Goal: Navigation & Orientation: Find specific page/section

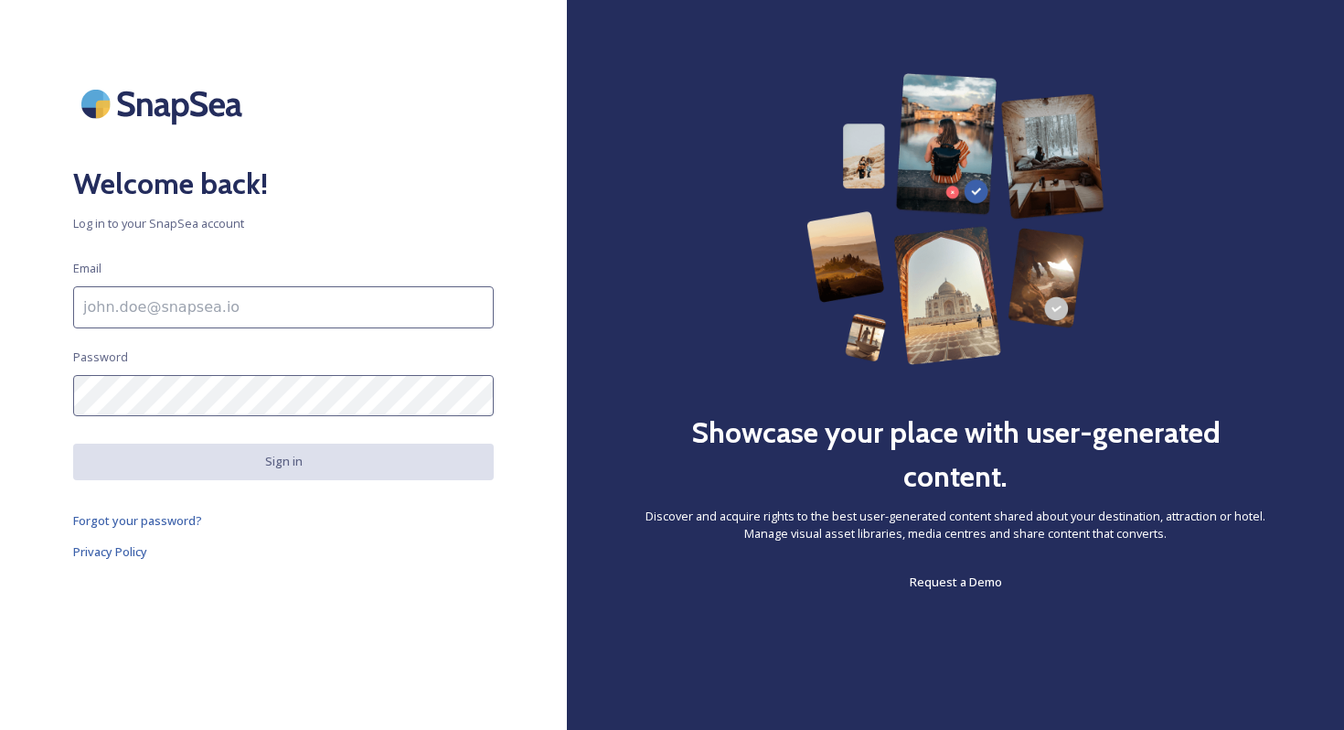
click at [357, 316] on input at bounding box center [283, 307] width 421 height 42
type input "[PERSON_NAME][EMAIL_ADDRESS][DOMAIN_NAME]"
click at [327, 297] on input "[PERSON_NAME][EMAIL_ADDRESS][DOMAIN_NAME]" at bounding box center [283, 307] width 421 height 42
click at [310, 310] on input "[PERSON_NAME][EMAIL_ADDRESS][DOMAIN_NAME]" at bounding box center [283, 307] width 421 height 42
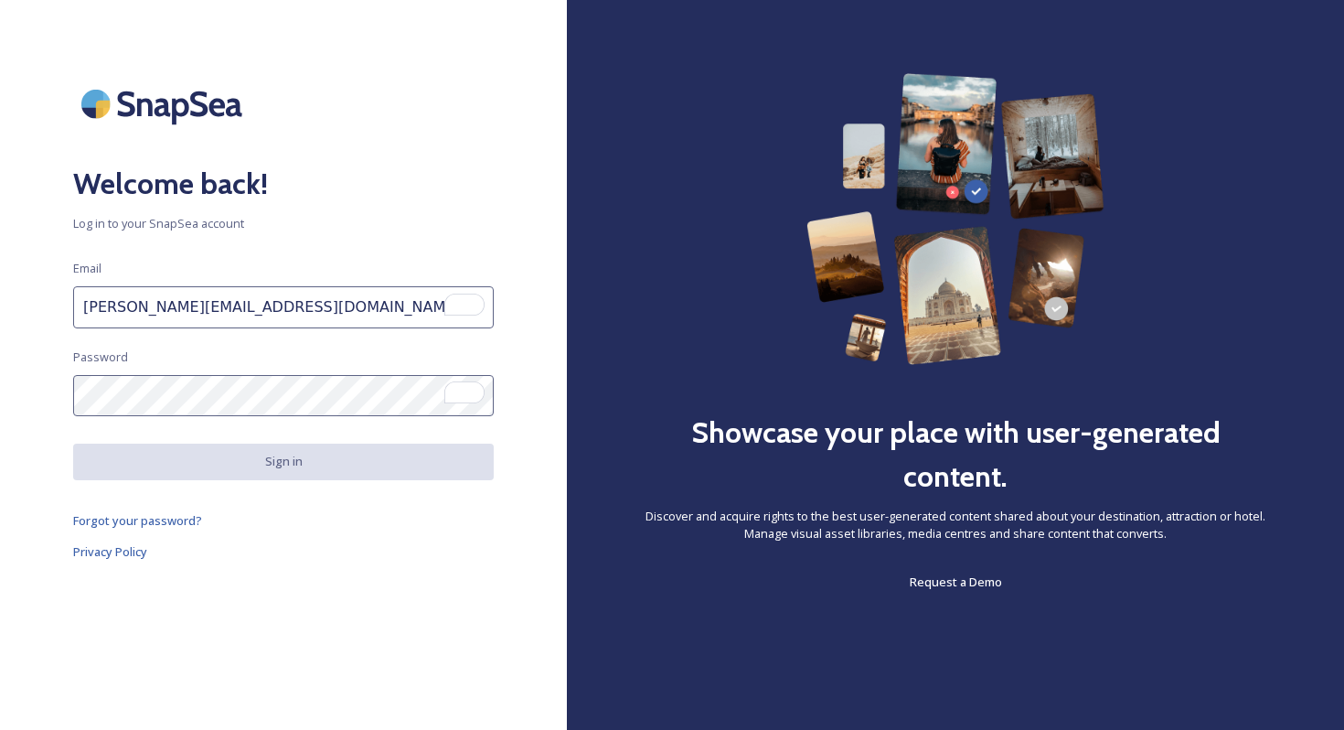
click at [310, 310] on input "[PERSON_NAME][EMAIL_ADDRESS][DOMAIN_NAME]" at bounding box center [283, 307] width 421 height 42
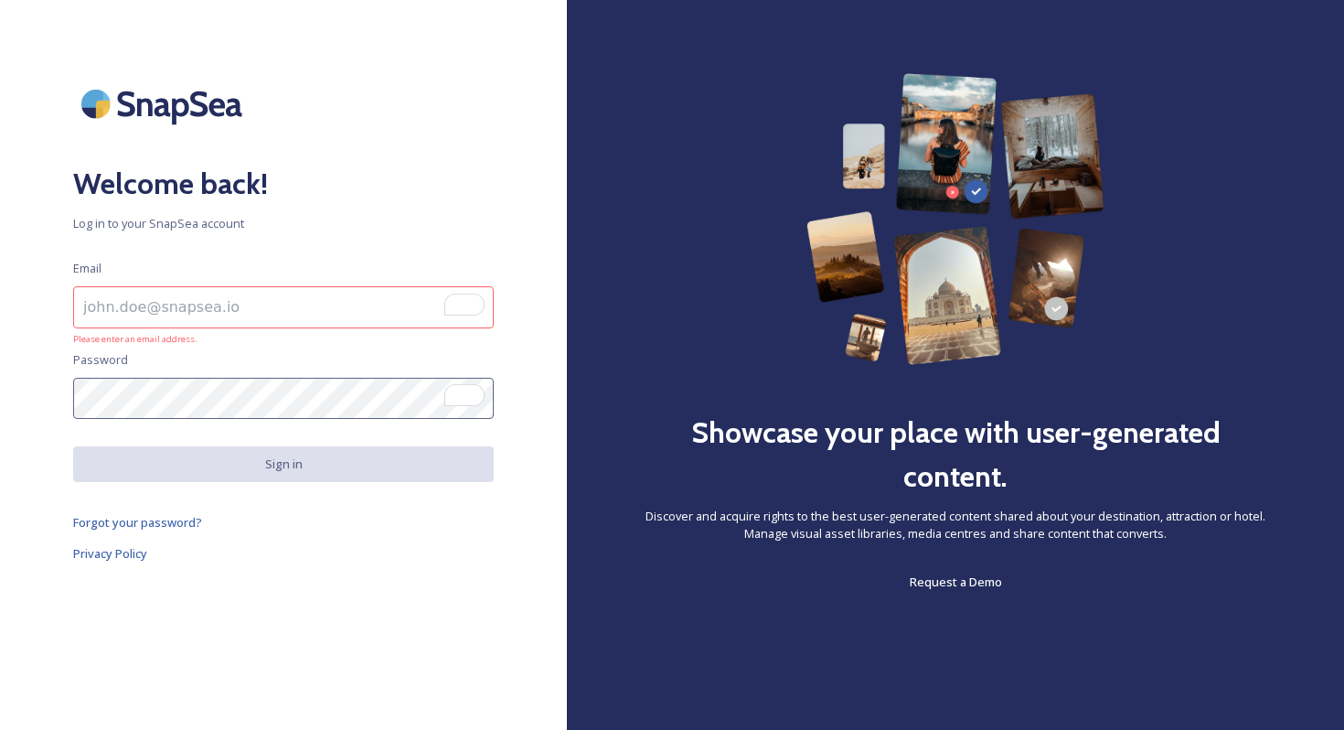
click at [281, 313] on input "To enrich screen reader interactions, please activate Accessibility in Grammarl…" at bounding box center [283, 307] width 421 height 42
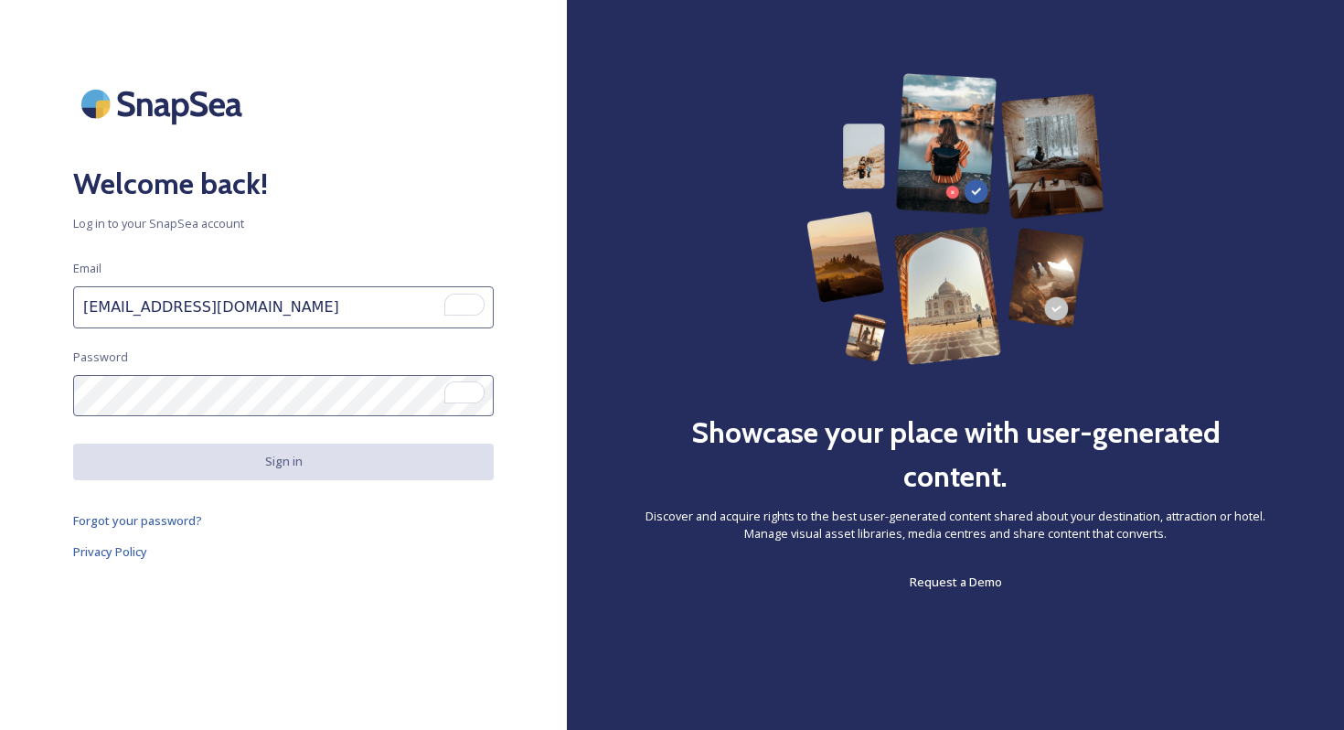
click at [330, 311] on input "[EMAIL_ADDRESS][DOMAIN_NAME]" at bounding box center [283, 307] width 421 height 42
type input "[EMAIL_ADDRESS][DOMAIN_NAME]"
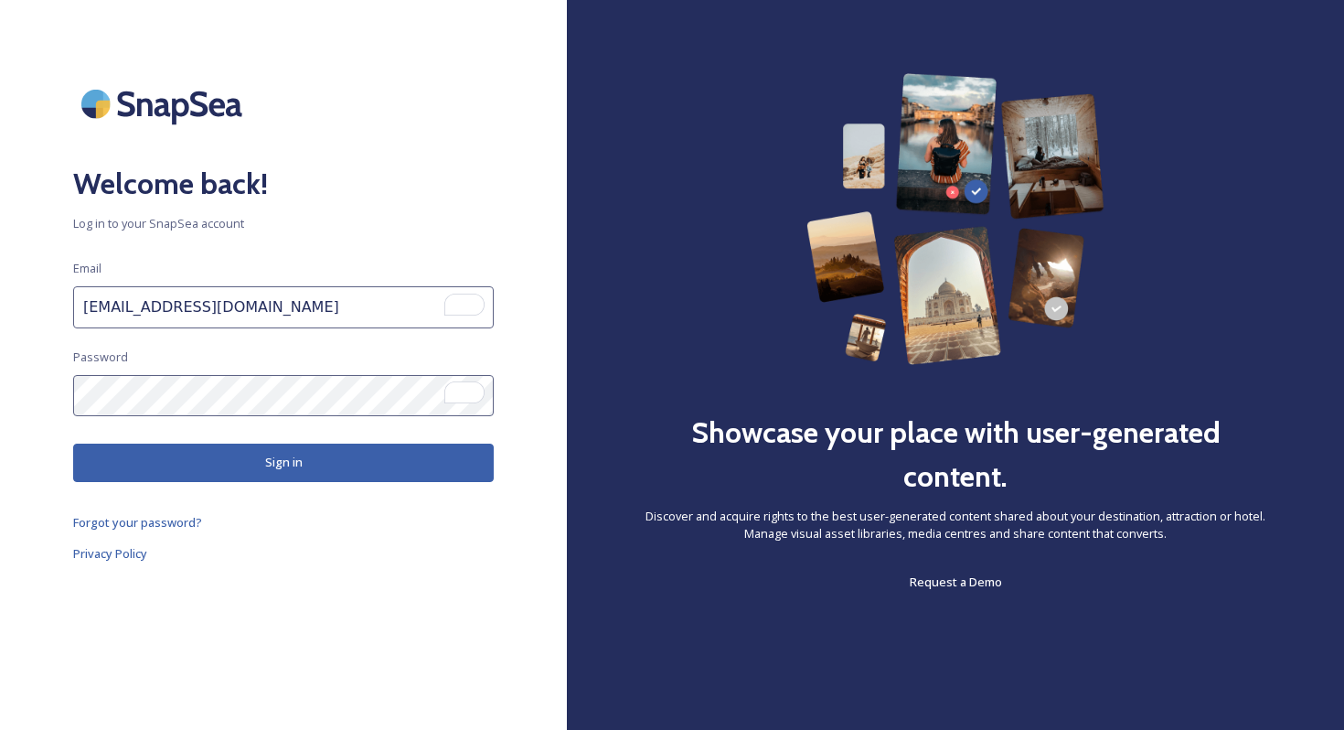
click at [343, 455] on button "Sign in" at bounding box center [283, 461] width 421 height 37
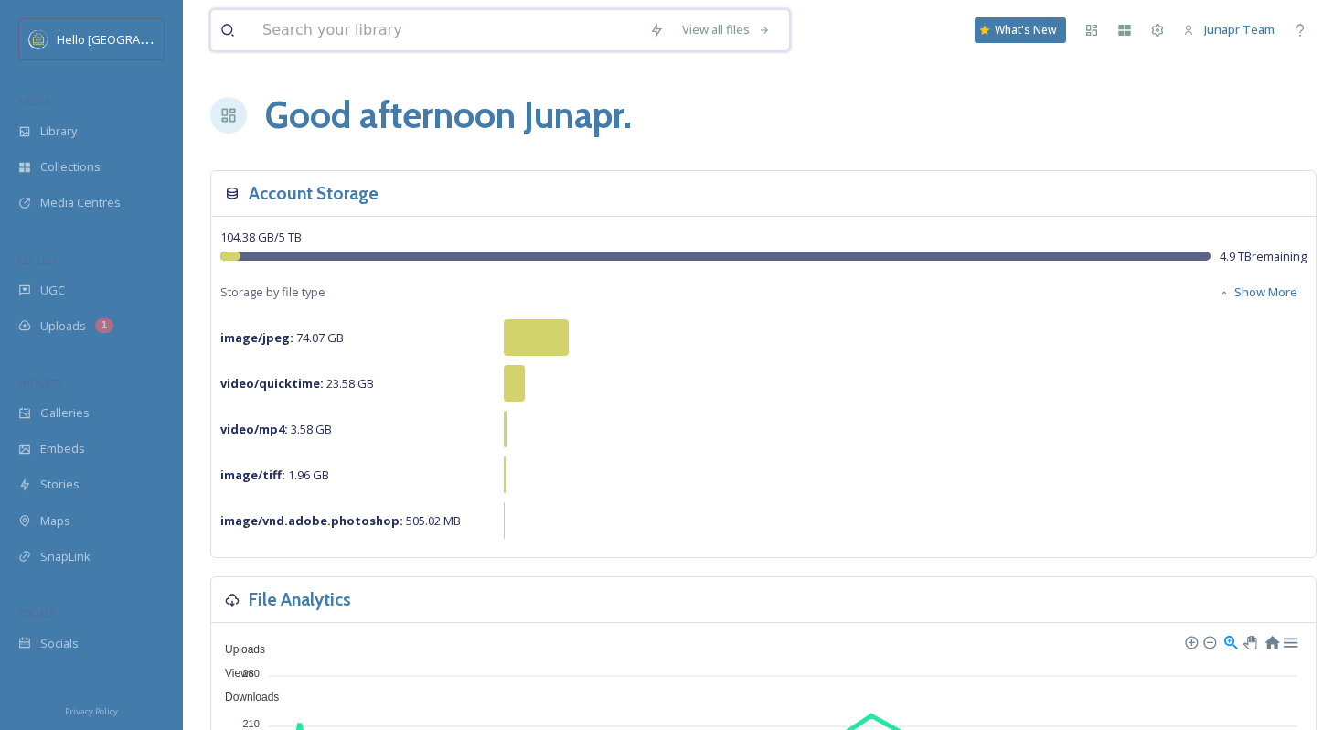
click at [420, 32] on input at bounding box center [446, 30] width 387 height 40
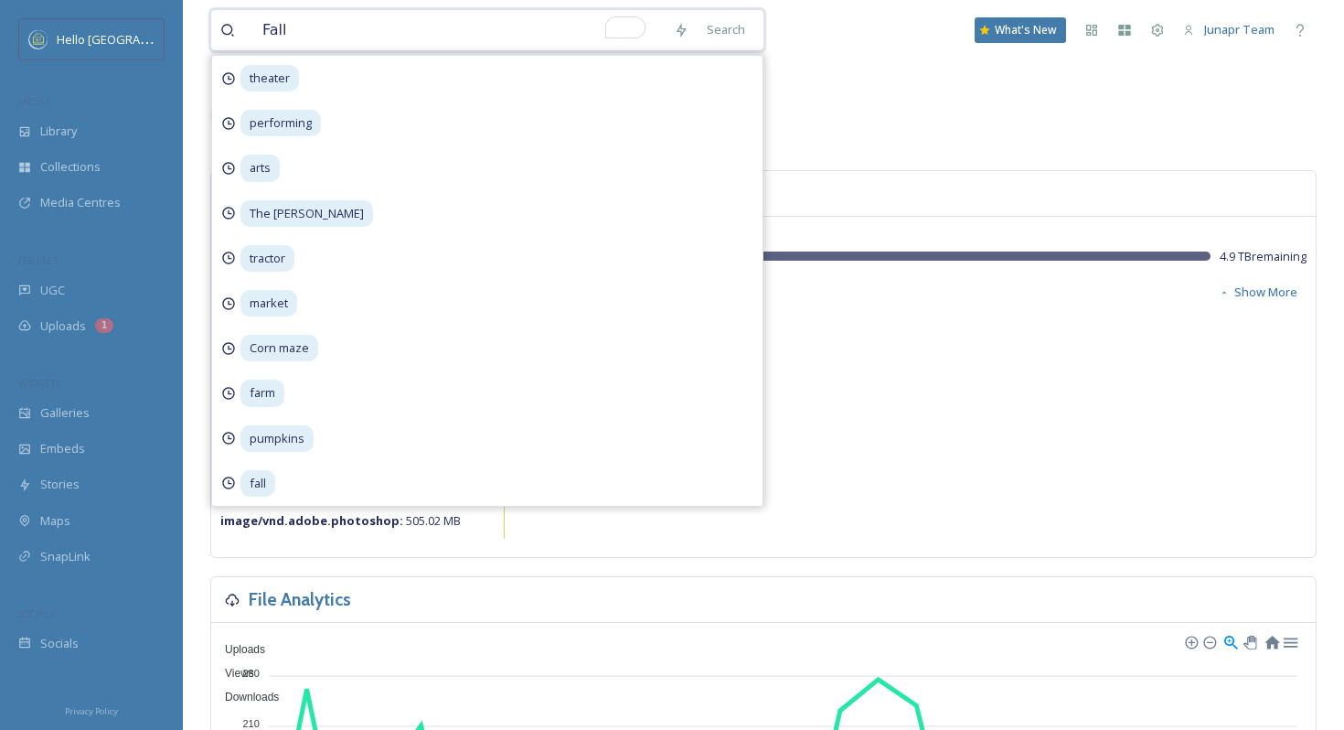
type input "Fall"
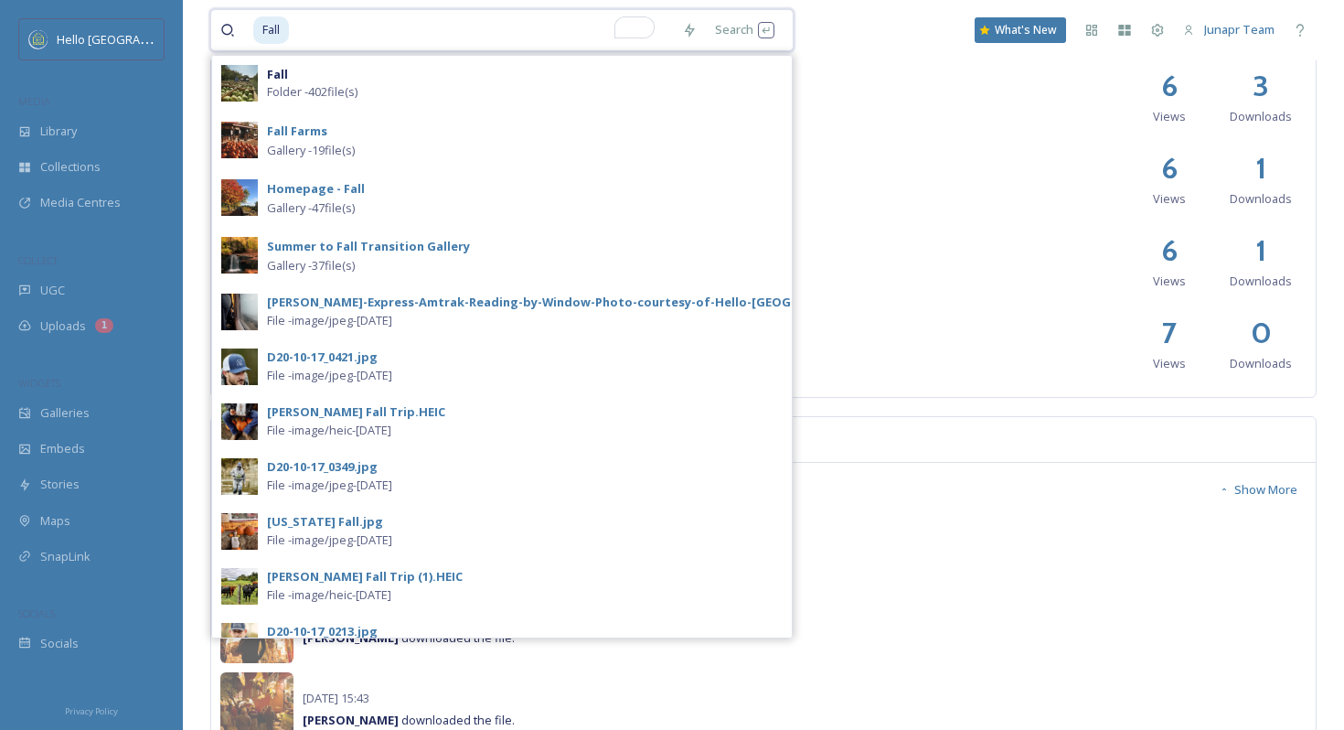
scroll to position [1146, 0]
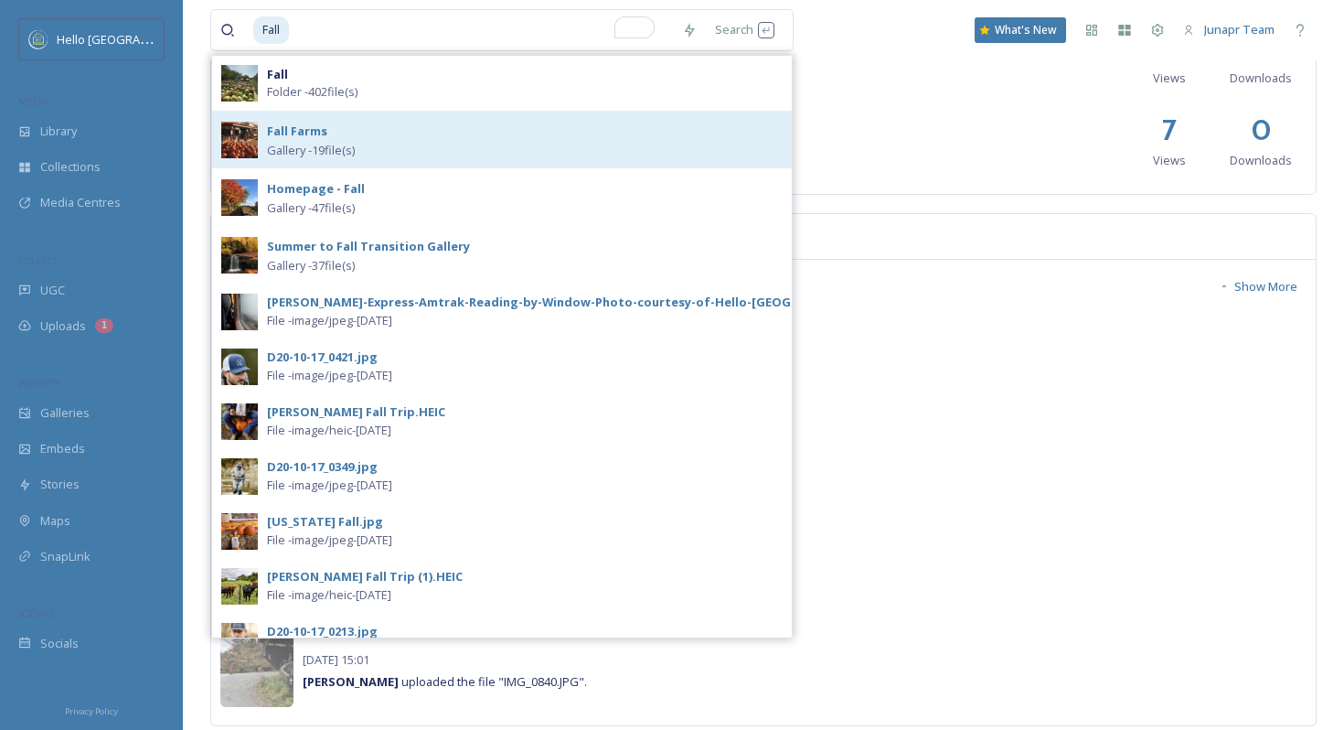
click at [425, 148] on div "Fall Farms Gallery - 19 file(s)" at bounding box center [525, 139] width 516 height 39
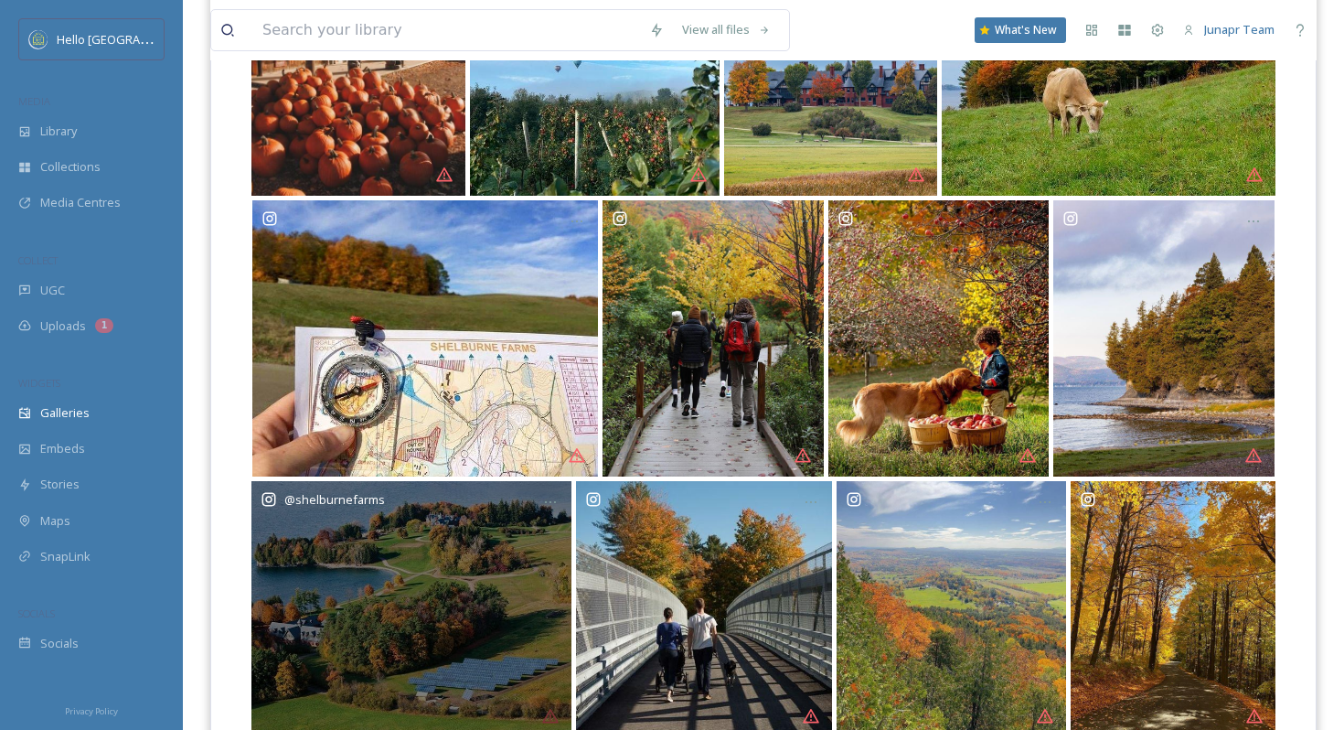
scroll to position [474, 0]
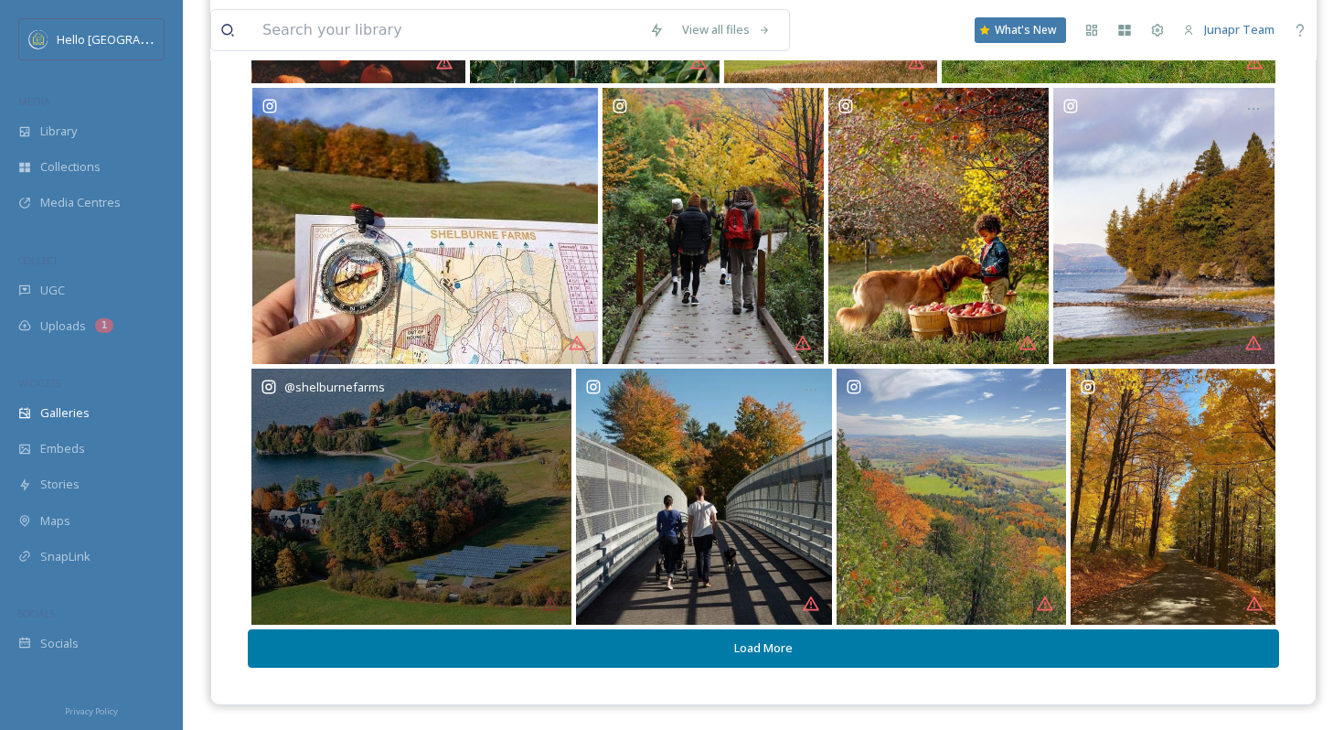
click at [450, 455] on div "@ shelburnefarms" at bounding box center [411, 496] width 320 height 256
click at [513, 404] on div "@ shelburnefarms" at bounding box center [411, 496] width 320 height 256
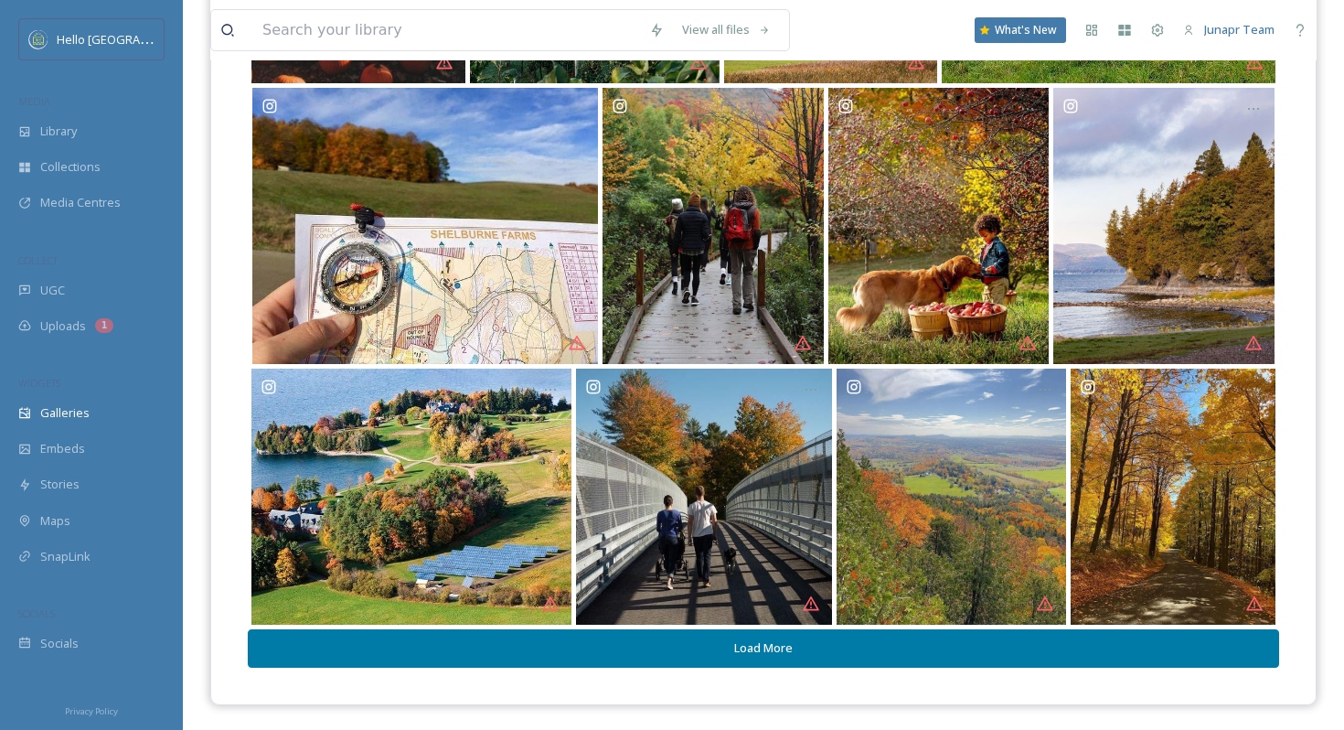
click at [575, 654] on button "Load More" at bounding box center [763, 647] width 1031 height 37
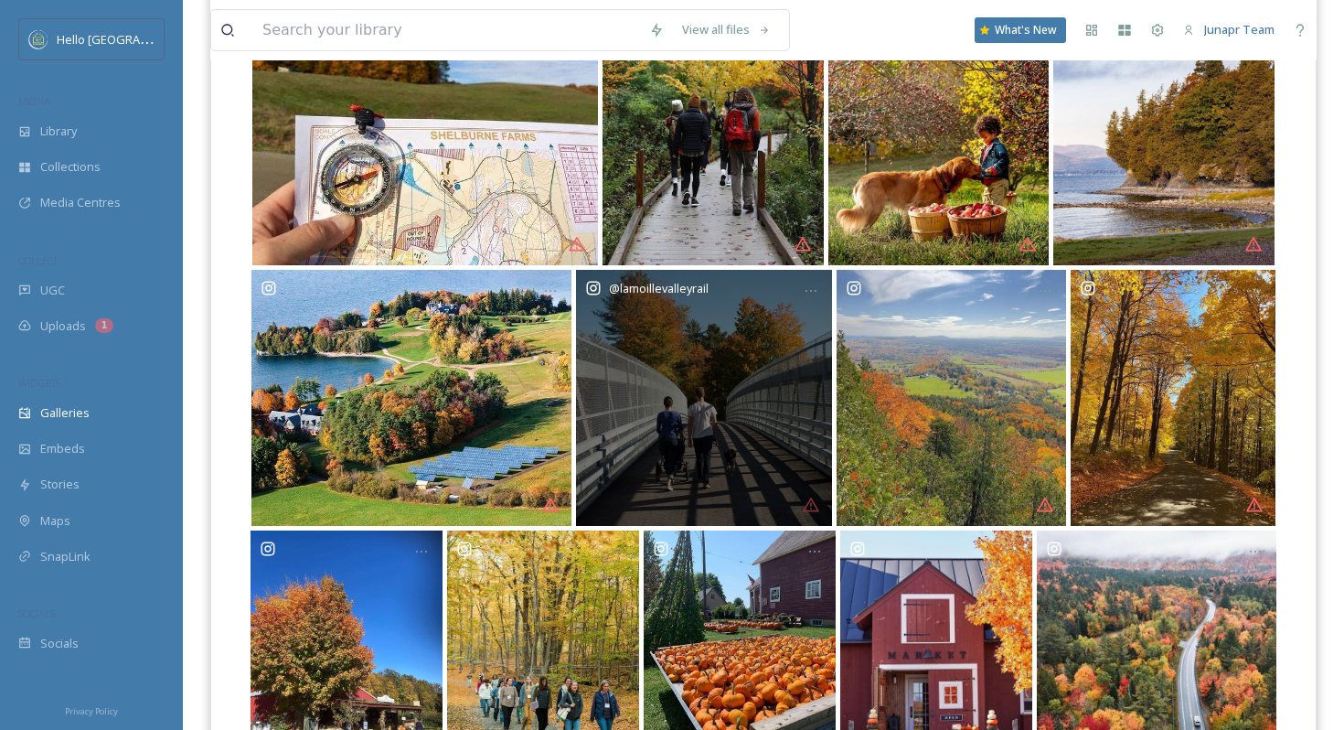
scroll to position [682, 0]
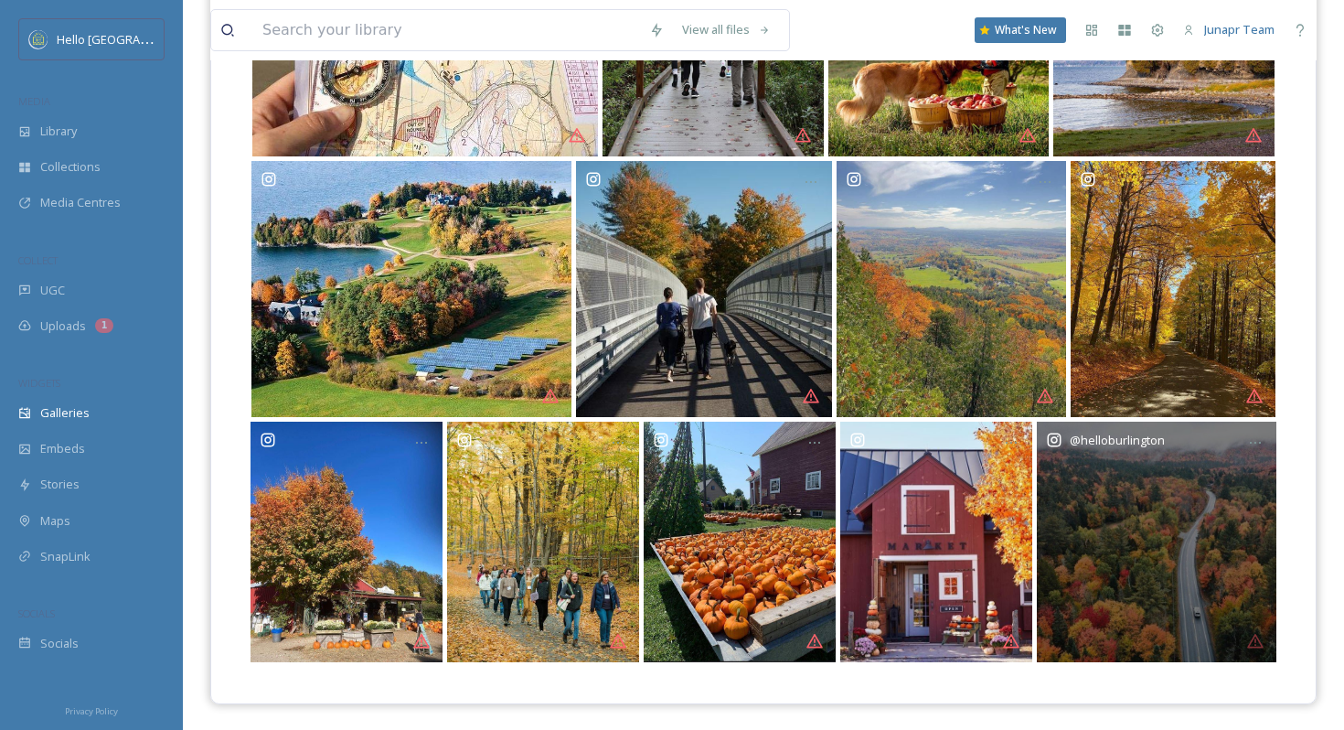
click at [1198, 545] on div "@ [GEOGRAPHIC_DATA]" at bounding box center [1157, 541] width 240 height 240
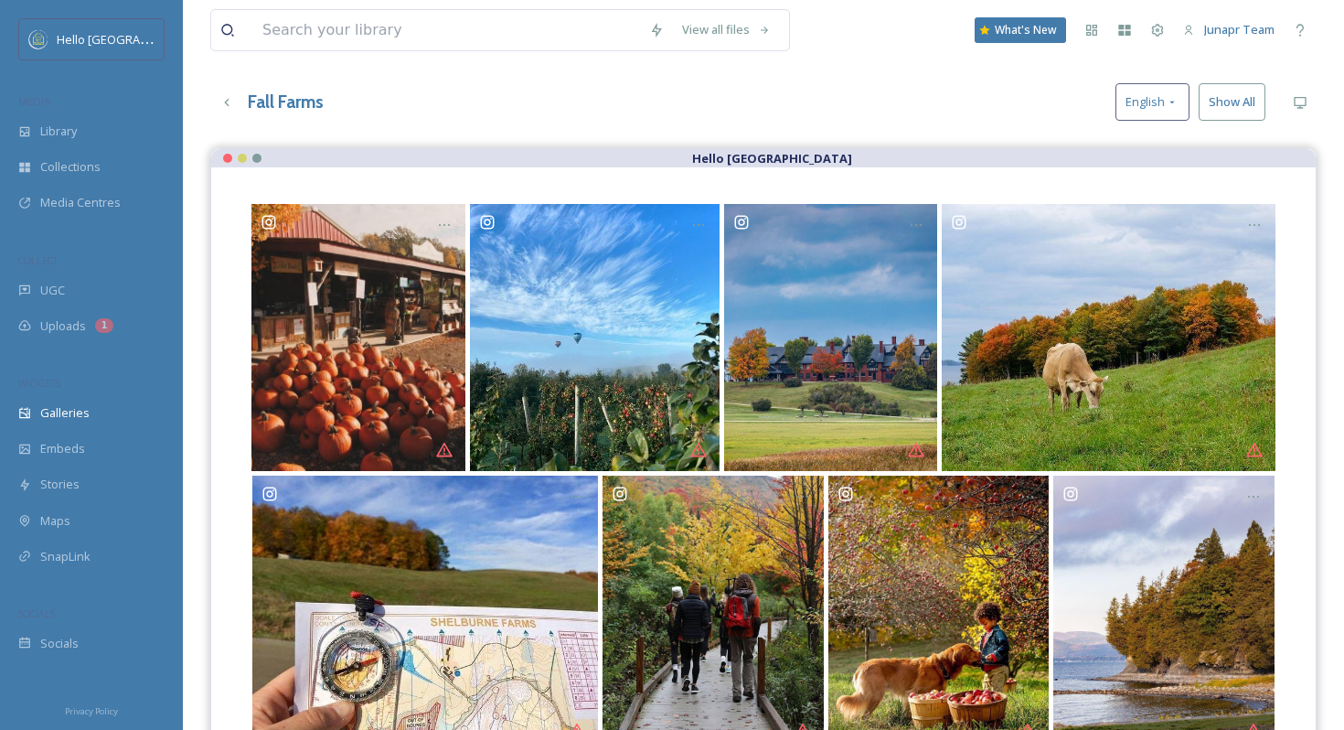
scroll to position [0, 0]
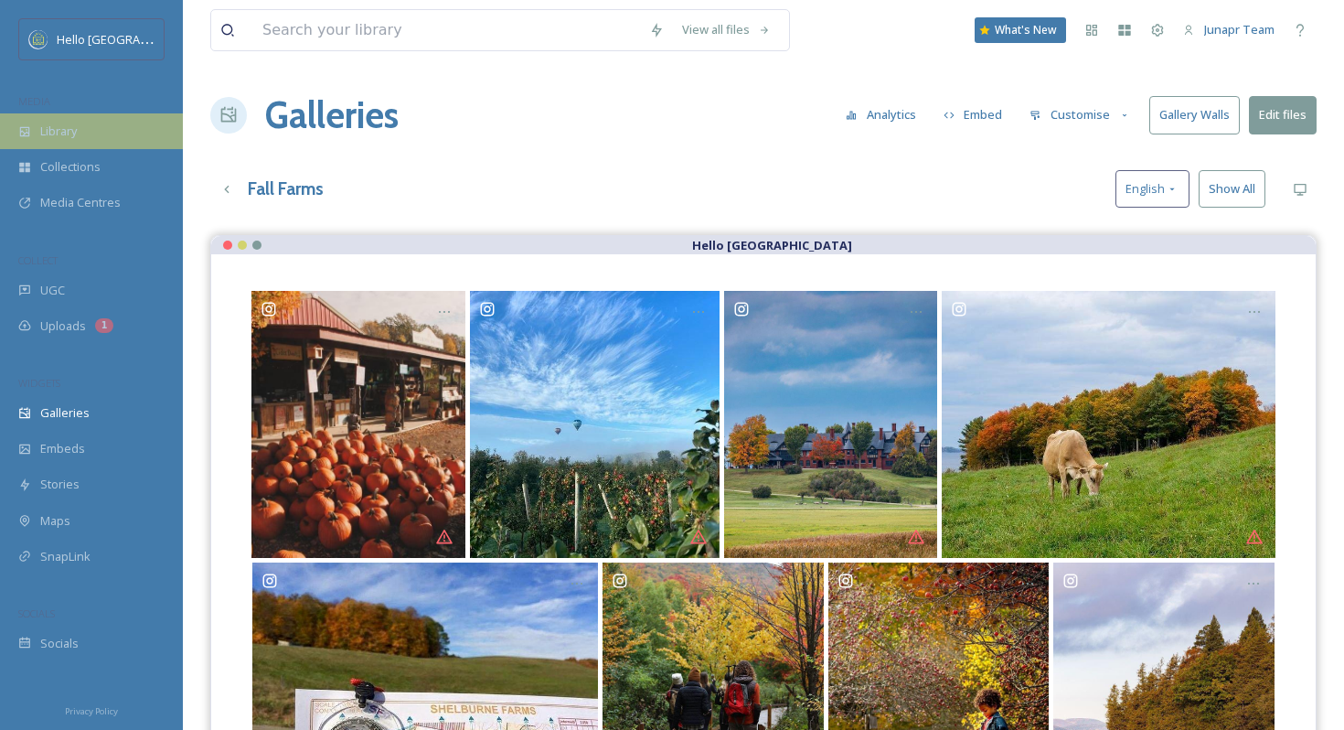
click at [65, 139] on div "Library" at bounding box center [91, 131] width 183 height 36
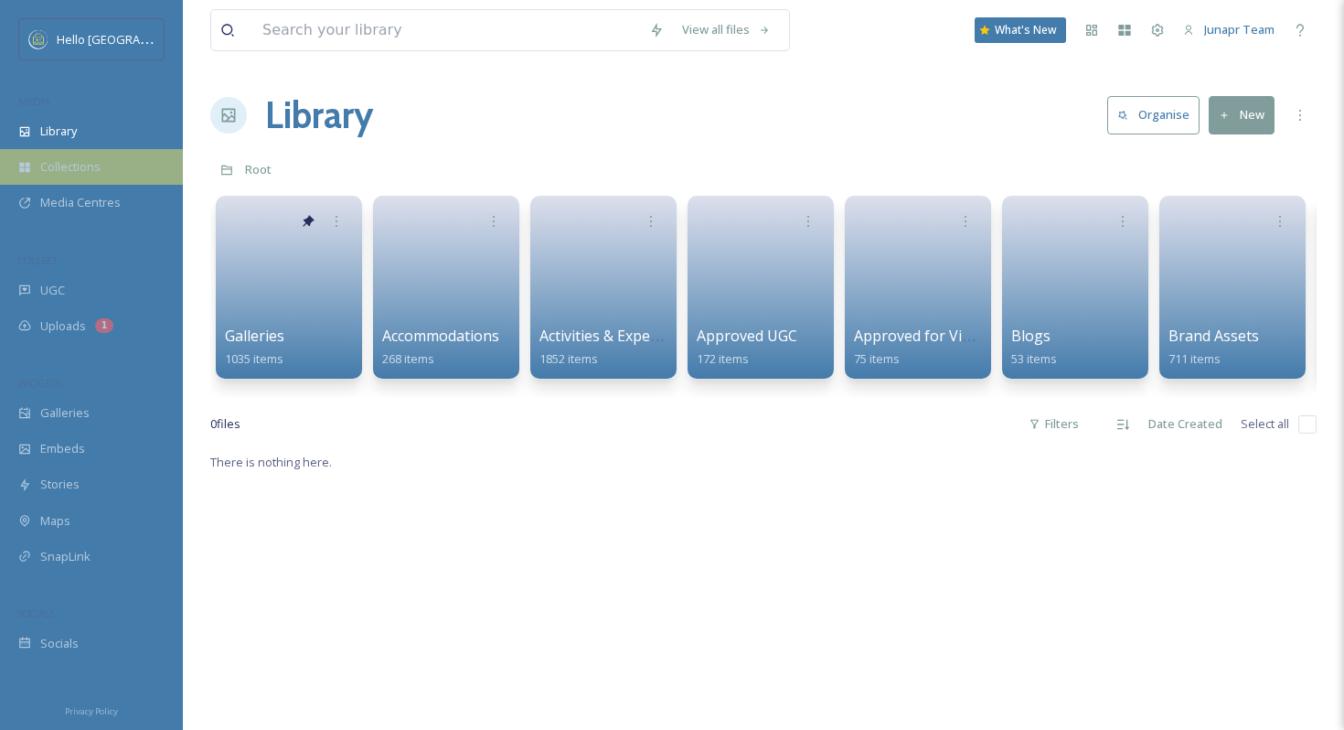
click at [73, 164] on span "Collections" at bounding box center [70, 166] width 60 height 17
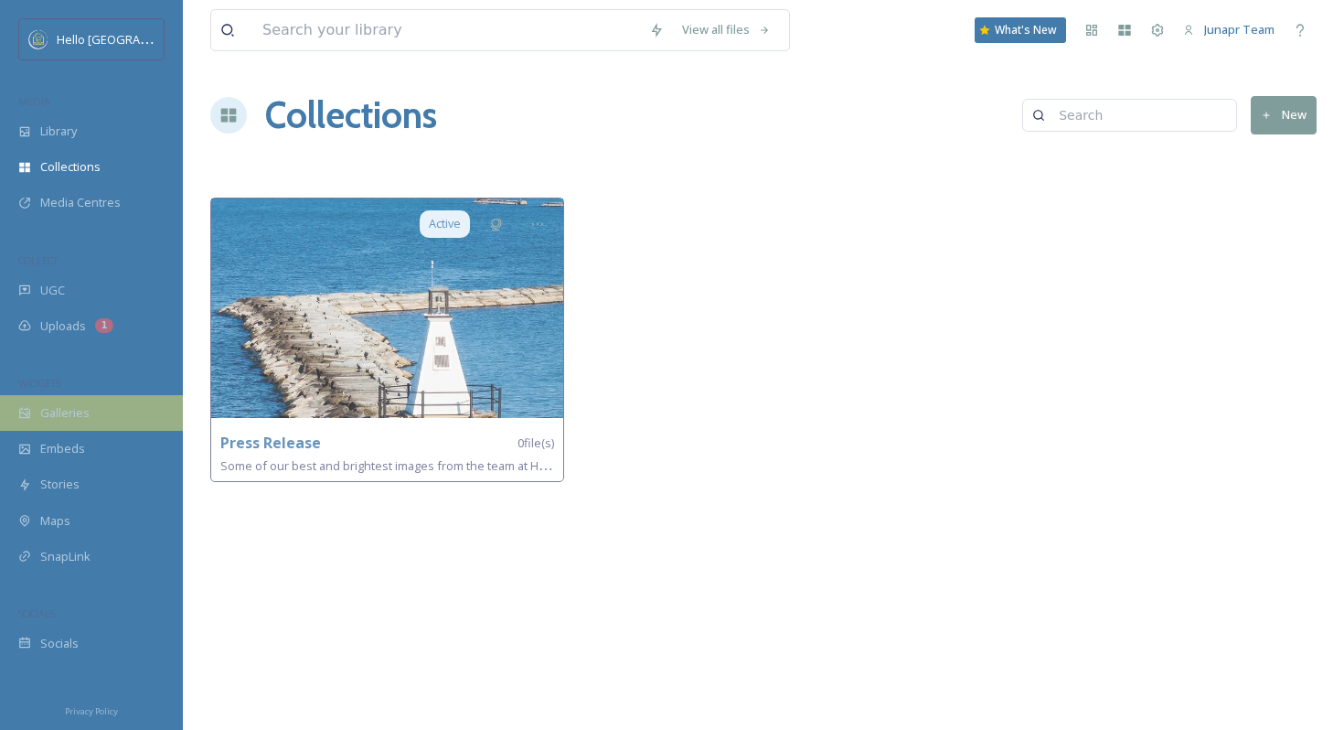
click at [68, 409] on span "Galleries" at bounding box center [64, 412] width 49 height 17
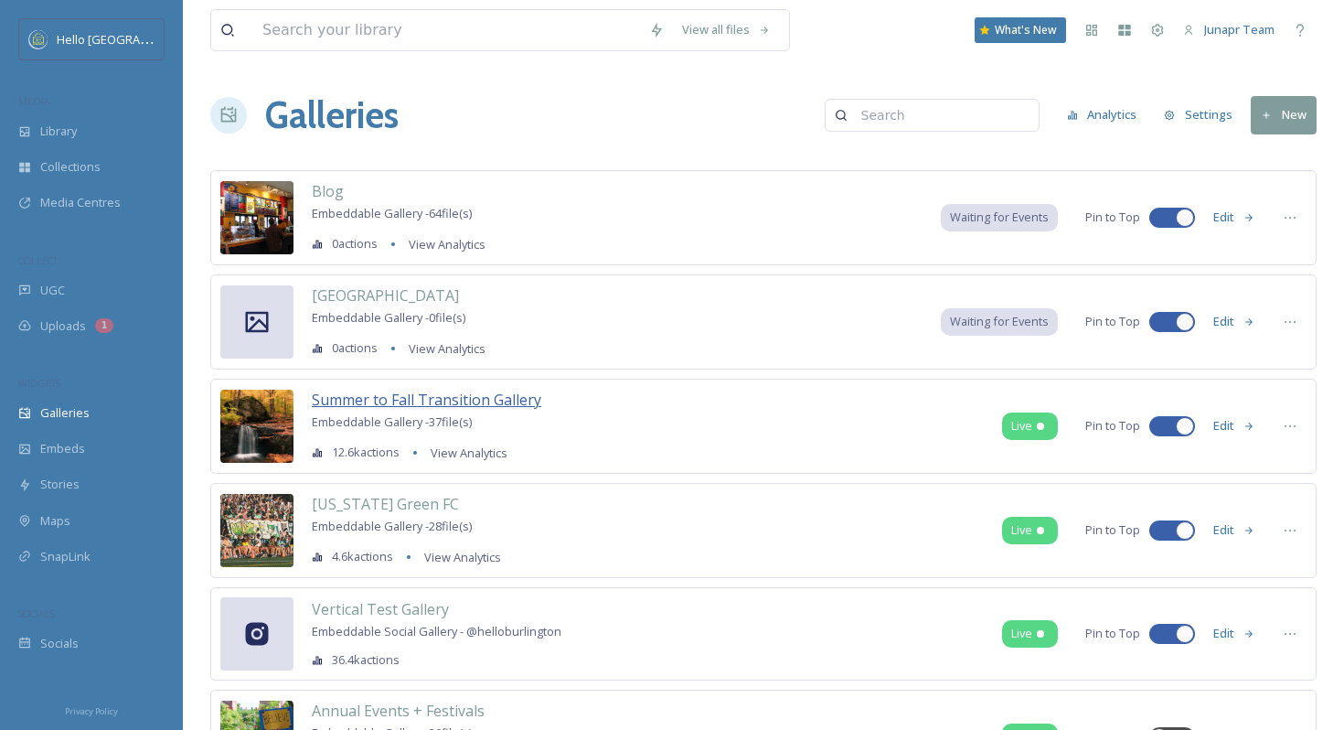
click at [481, 404] on span "Summer to Fall Transition Gallery" at bounding box center [426, 399] width 229 height 20
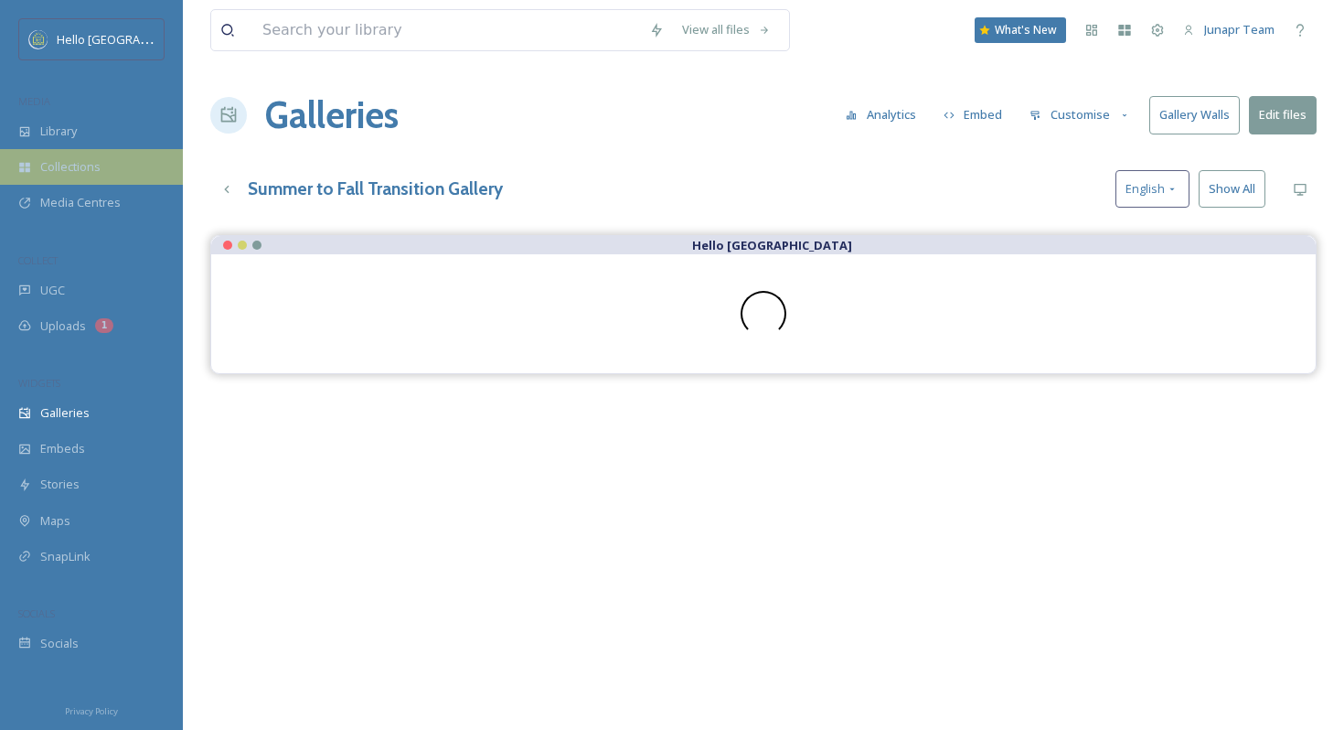
click at [48, 156] on div "Collections" at bounding box center [91, 167] width 183 height 36
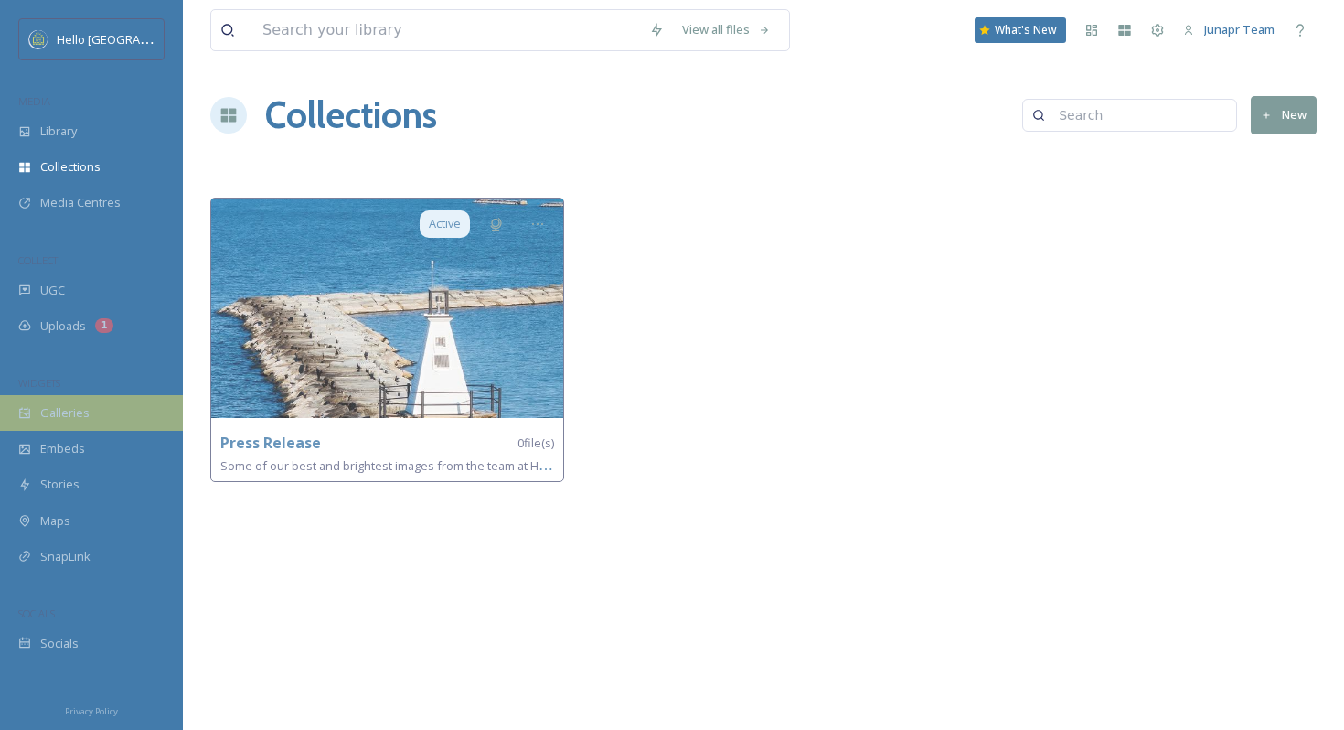
click at [62, 424] on div "Galleries" at bounding box center [91, 413] width 183 height 36
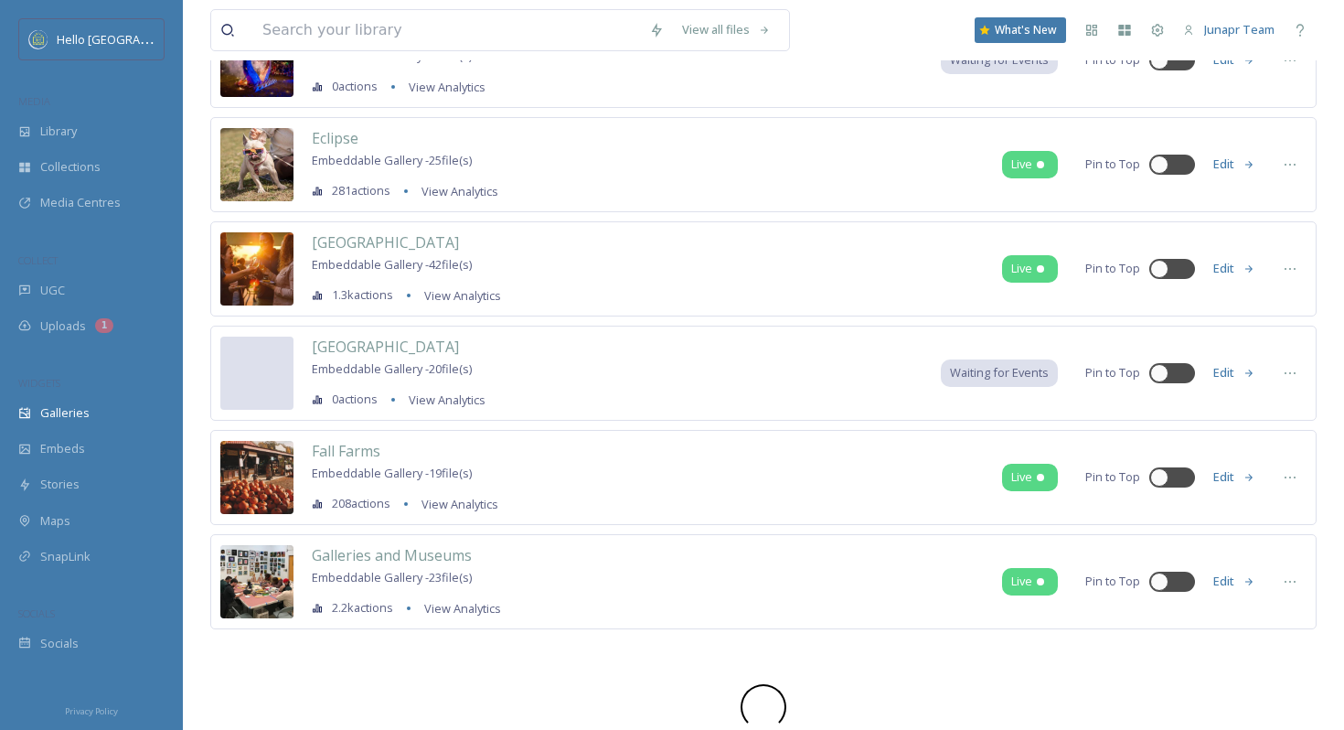
scroll to position [1615, 0]
click at [1294, 473] on icon at bounding box center [1290, 477] width 15 height 15
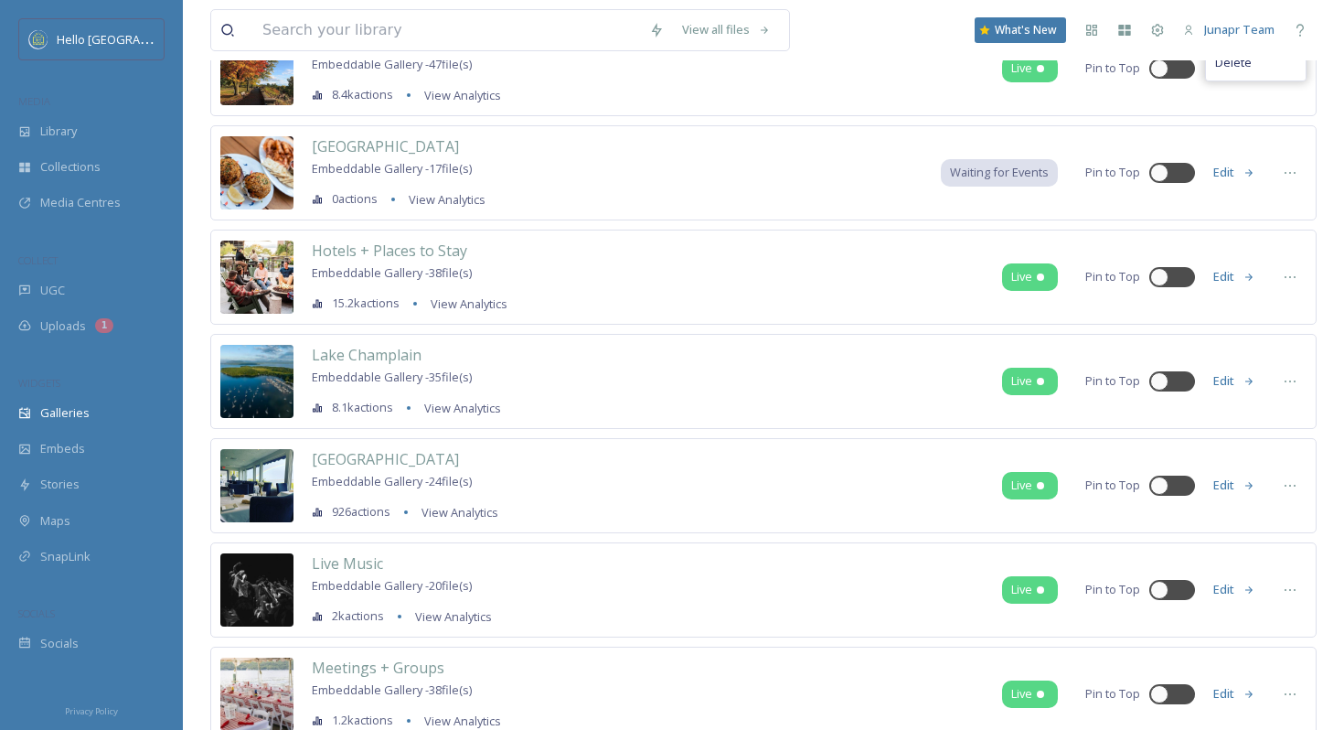
scroll to position [2239, 0]
